Goal: Task Accomplishment & Management: Manage account settings

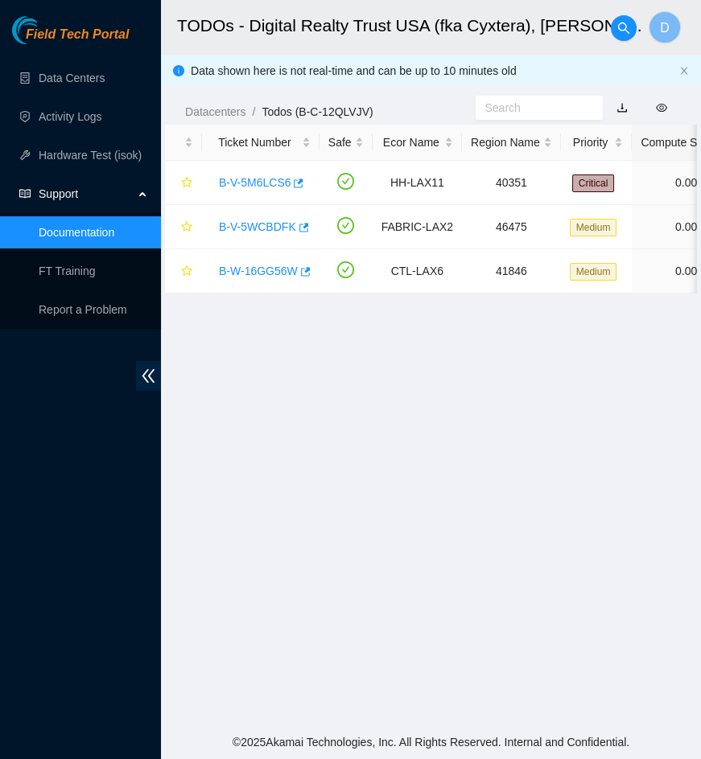
scroll to position [299, 0]
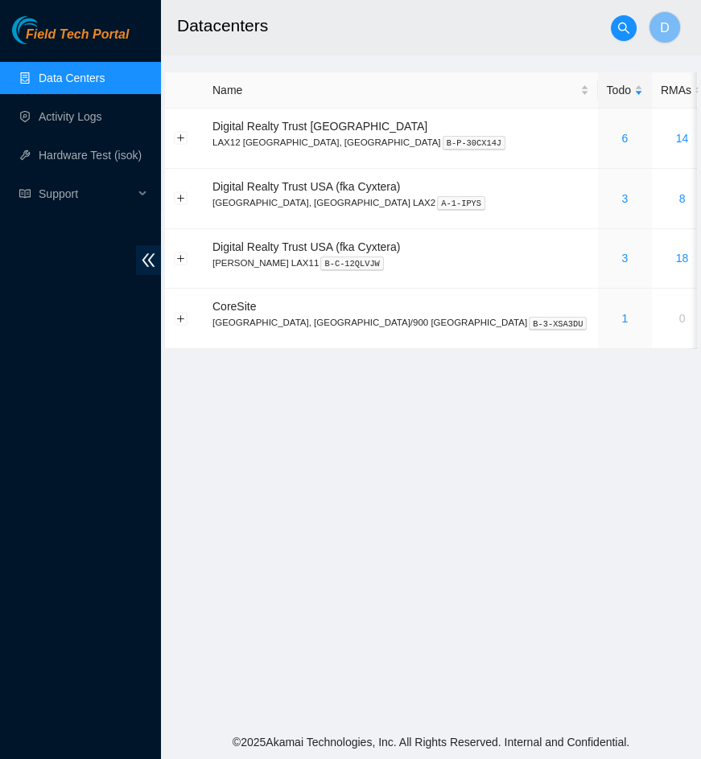
click at [405, 459] on main "Datacenters D Name Todo RMAs Actions Digital Realty Trust USA LAX12 El Segundo,…" at bounding box center [431, 363] width 540 height 726
click at [459, 32] on h2 "Datacenters" at bounding box center [411, 25] width 468 height 51
click at [387, 48] on h2 "Datacenters" at bounding box center [411, 25] width 468 height 51
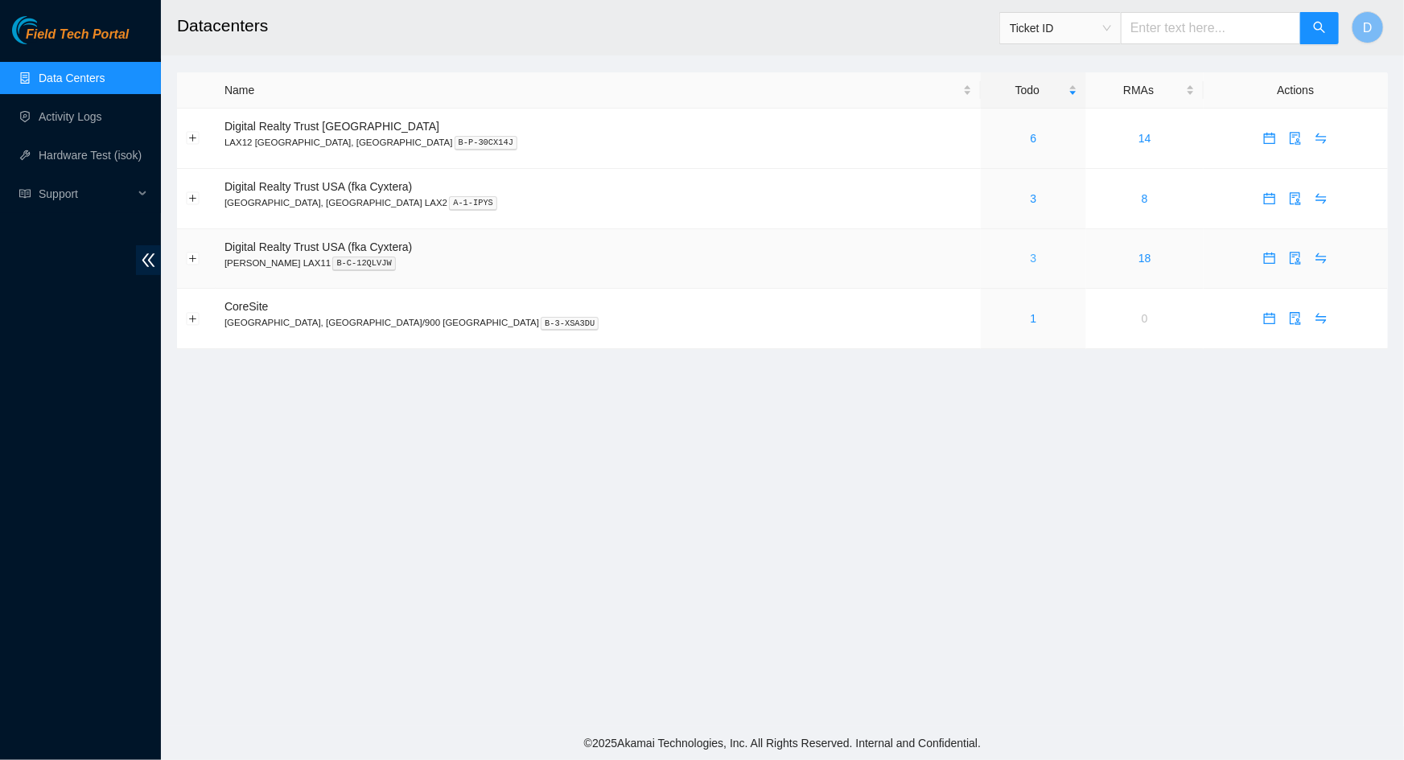
click at [1031, 261] on link "3" at bounding box center [1034, 258] width 6 height 13
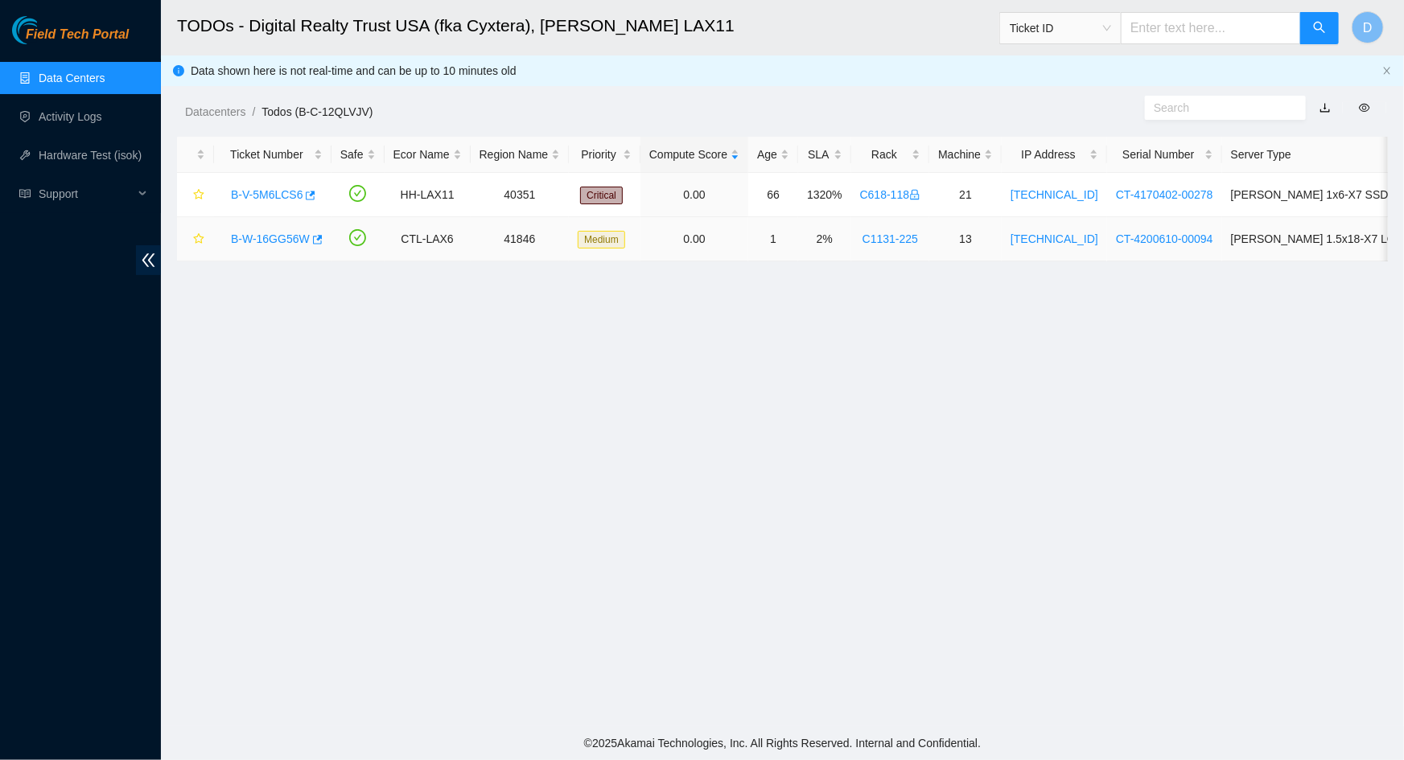
click at [282, 237] on link "B-W-16GG56W" at bounding box center [270, 239] width 79 height 13
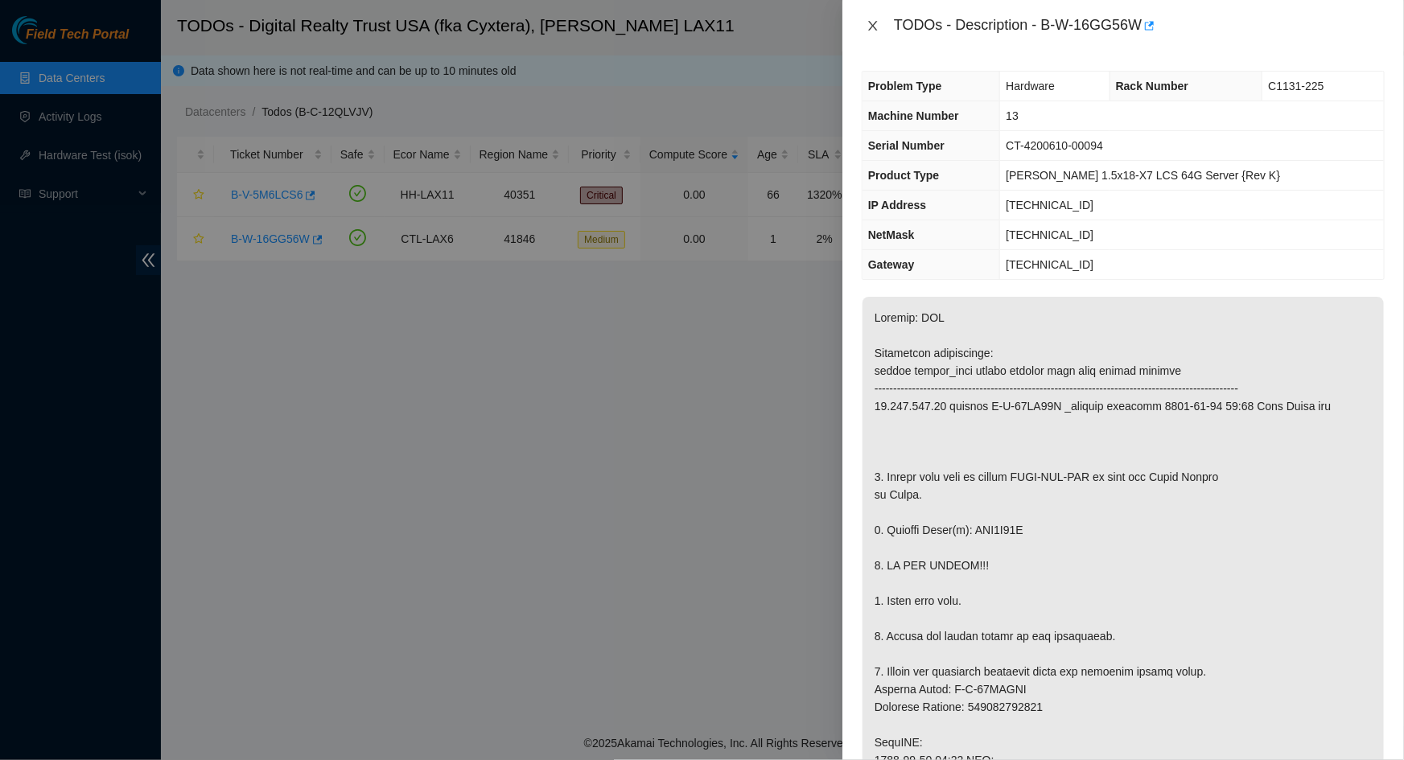
click at [880, 27] on button "Close" at bounding box center [873, 26] width 23 height 15
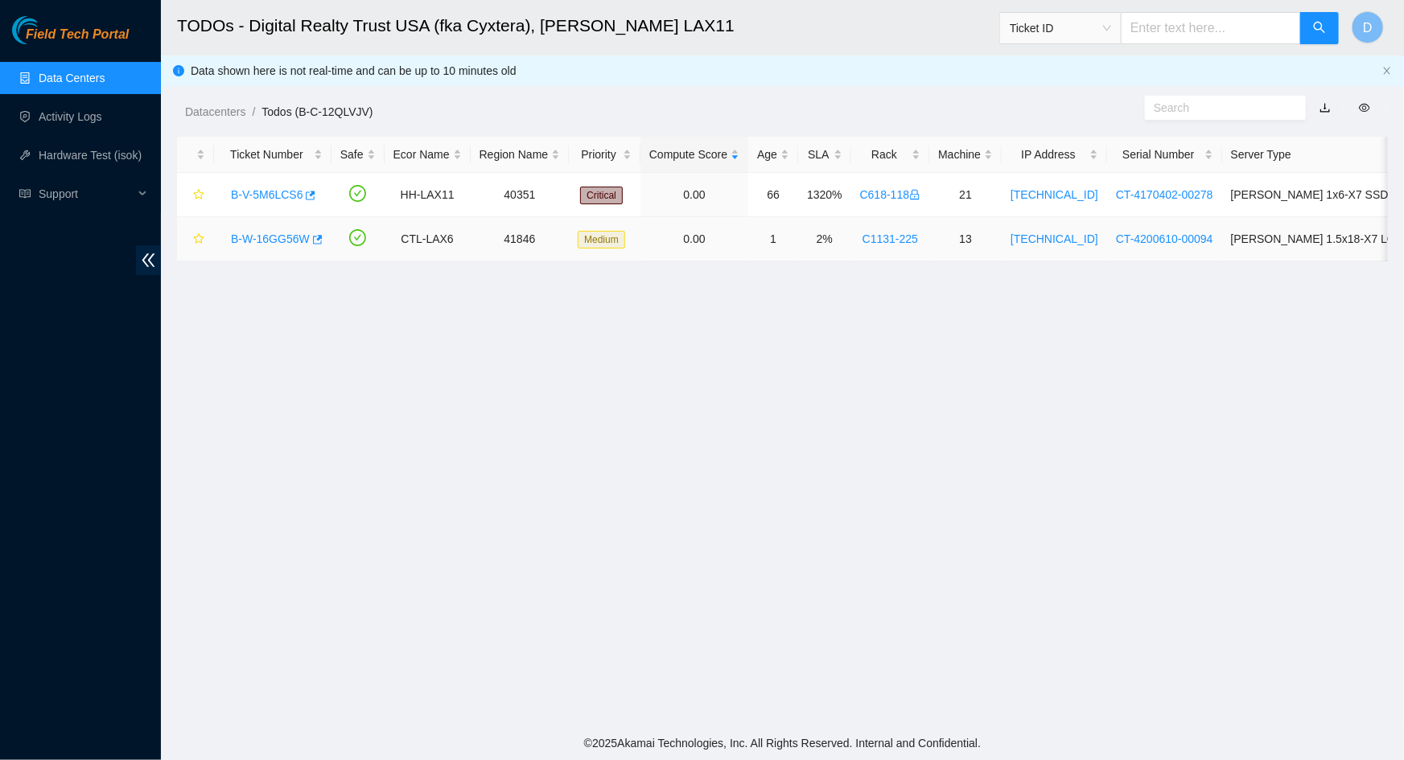
click at [273, 235] on link "B-W-16GG56W" at bounding box center [270, 239] width 79 height 13
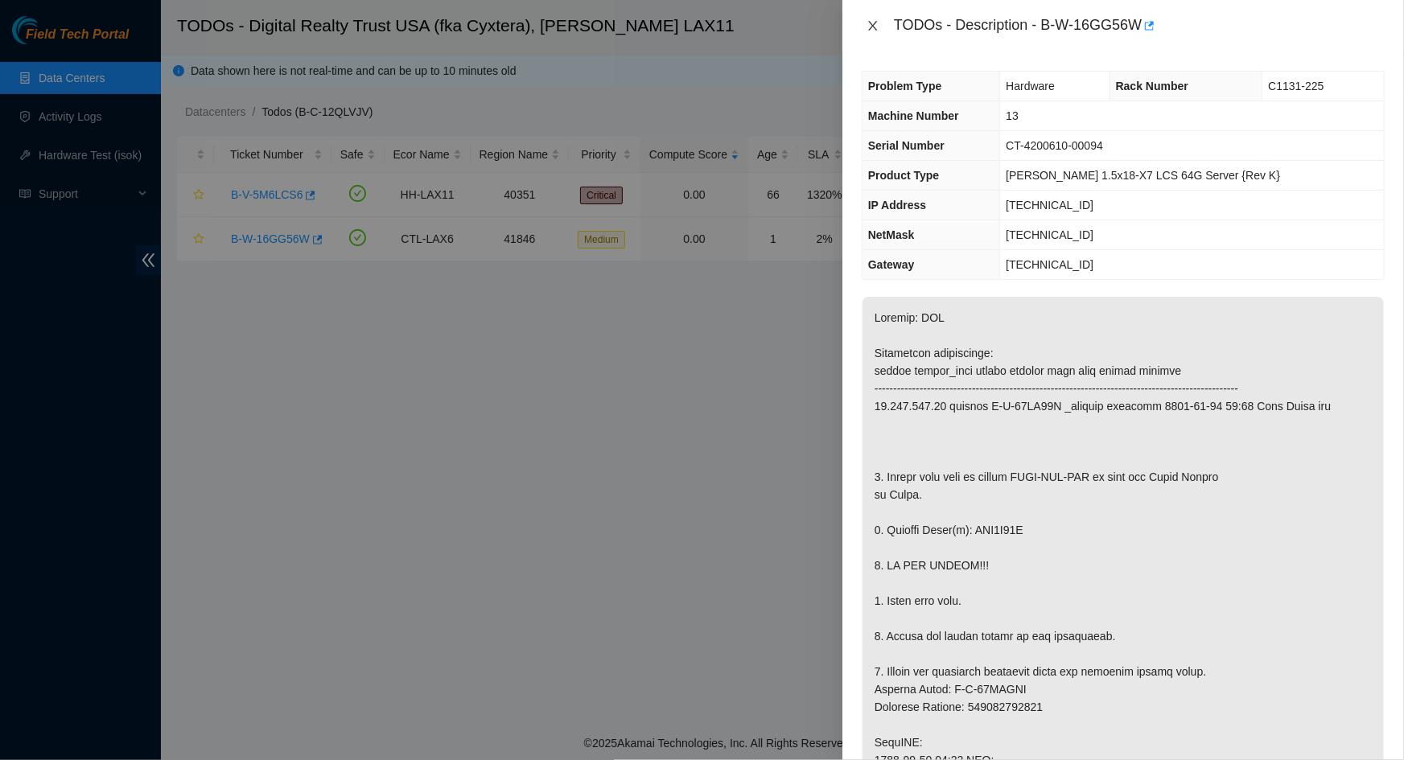
click at [876, 27] on icon "close" at bounding box center [872, 25] width 13 height 13
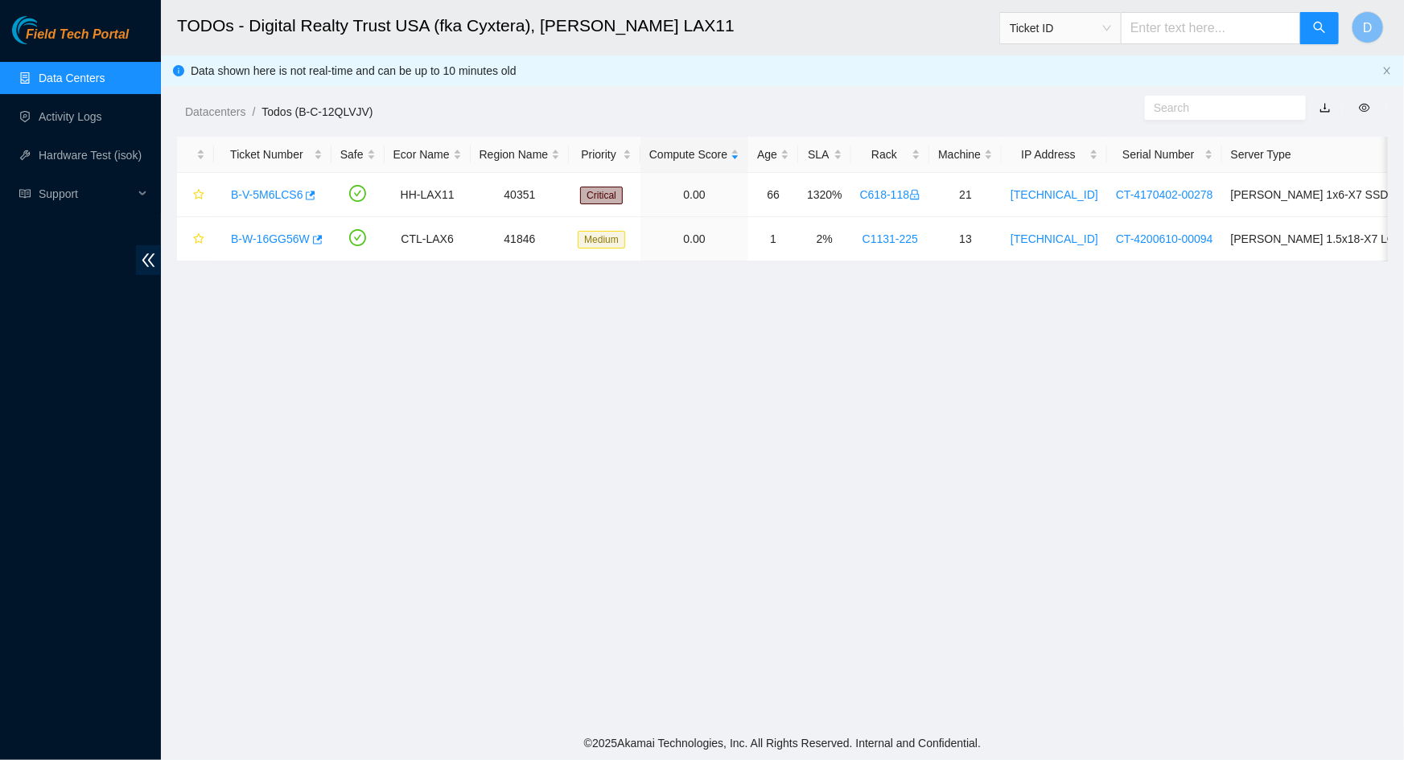
click at [821, 80] on div "Datacenters / Todos (B-C-12QLVJV) /" at bounding box center [627, 76] width 932 height 90
